Goal: Information Seeking & Learning: Learn about a topic

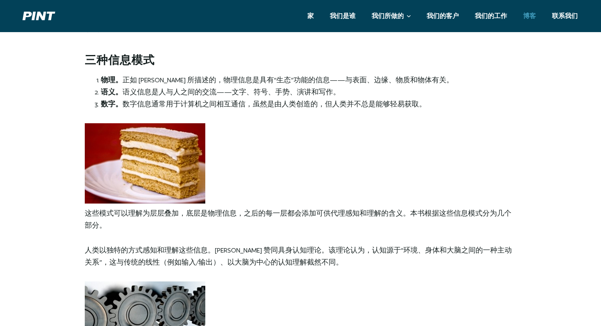
scroll to position [1102, 0]
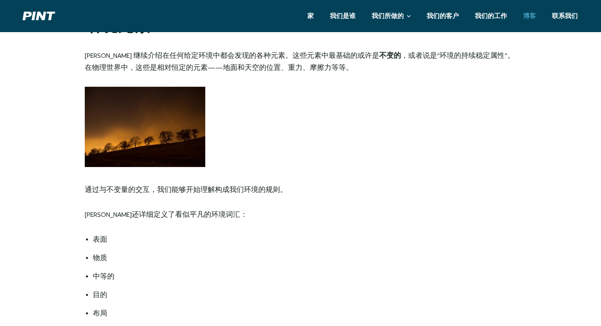
click at [299, 167] on pint-content-width "书评：理解语境 写一本关于语境概念的书，如果你仔细思考它究竟涵盖了多少内容，就会发现它是一项相当艰巨的任务。将语境视为“一切，但又某种东西”的想法，凸显了该主…" at bounding box center [301, 315] width 462 height 2944
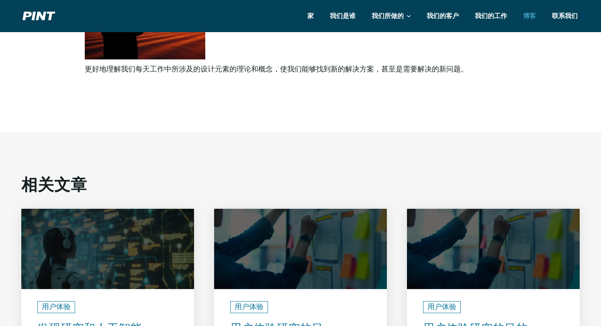
scroll to position [3171, 0]
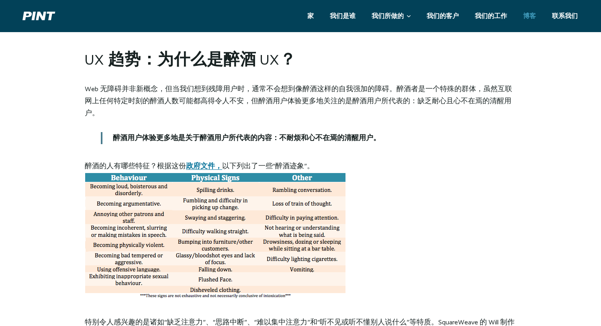
scroll to position [1484, 0]
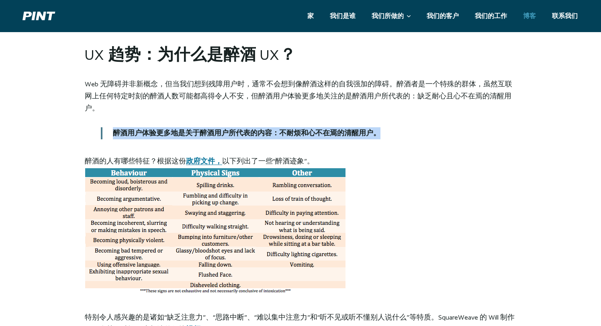
drag, startPoint x: 111, startPoint y: 131, endPoint x: 455, endPoint y: 130, distance: 344.3
click at [455, 130] on p "醉酒用户体验更多地是关于醉酒用户所代表的内容：不耐烦和心不在焉的清醒用户。" at bounding box center [300, 133] width 399 height 12
copy font "醉酒用户体验更多地是关于醉酒用户所代表的内容：不耐烦和心不在焉的清醒用户。"
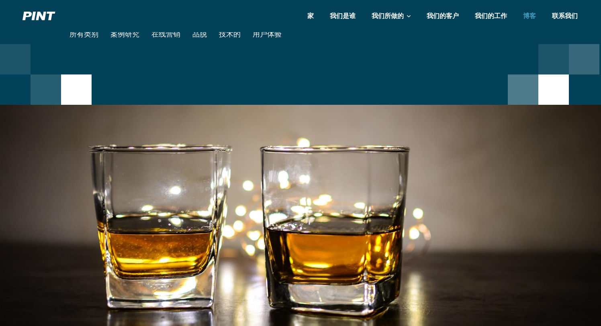
scroll to position [108, 0]
